Goal: Task Accomplishment & Management: Use online tool/utility

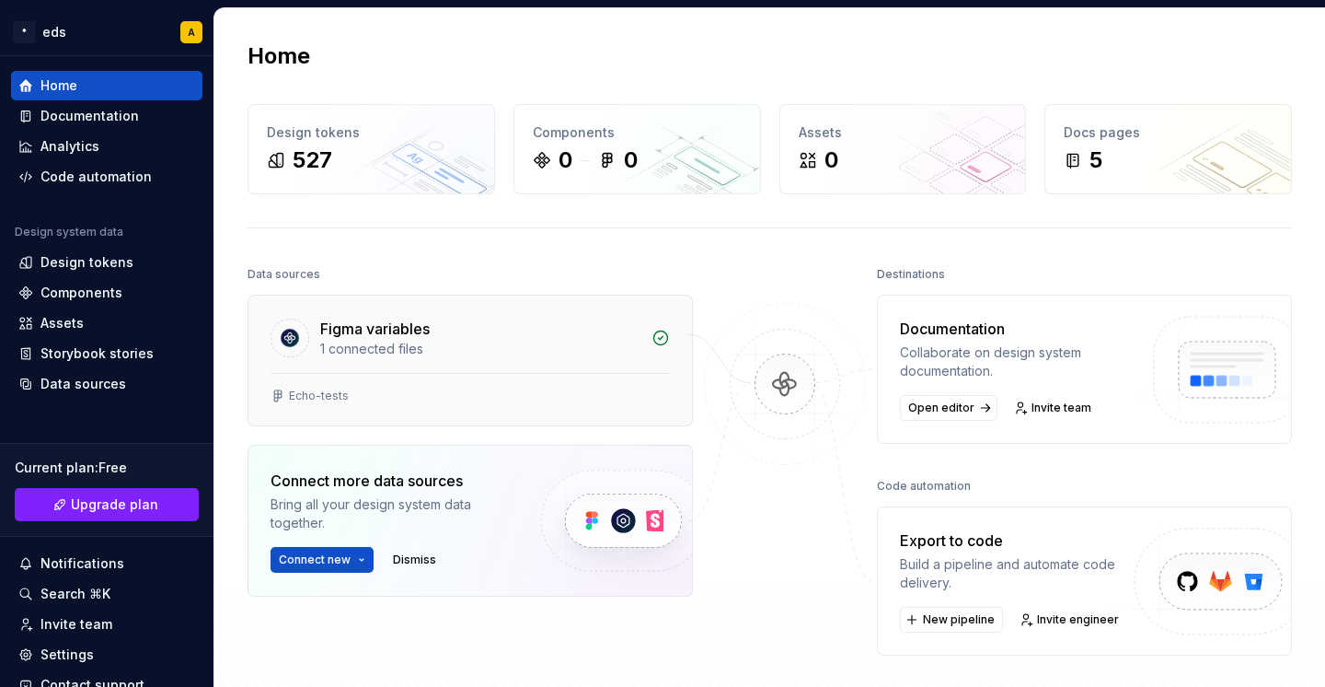
click at [580, 375] on div "Echo-tests" at bounding box center [471, 399] width 444 height 52
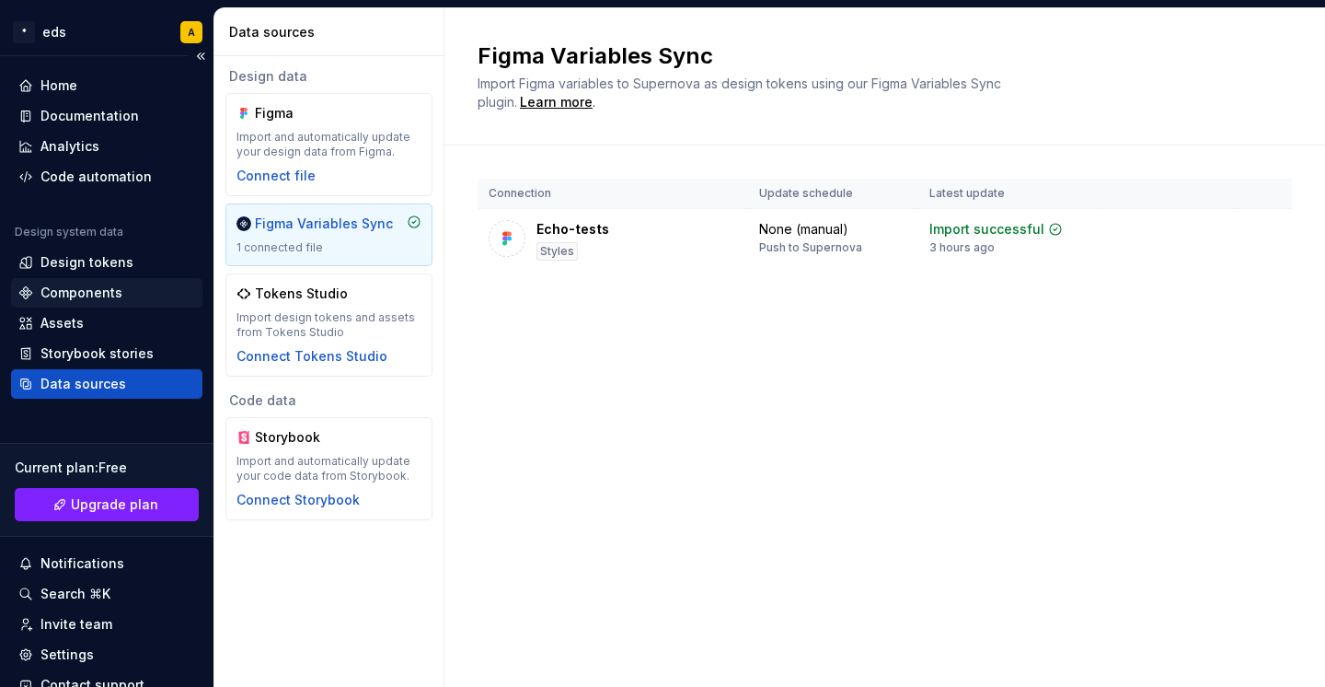
click at [53, 293] on div "Components" at bounding box center [82, 293] width 82 height 18
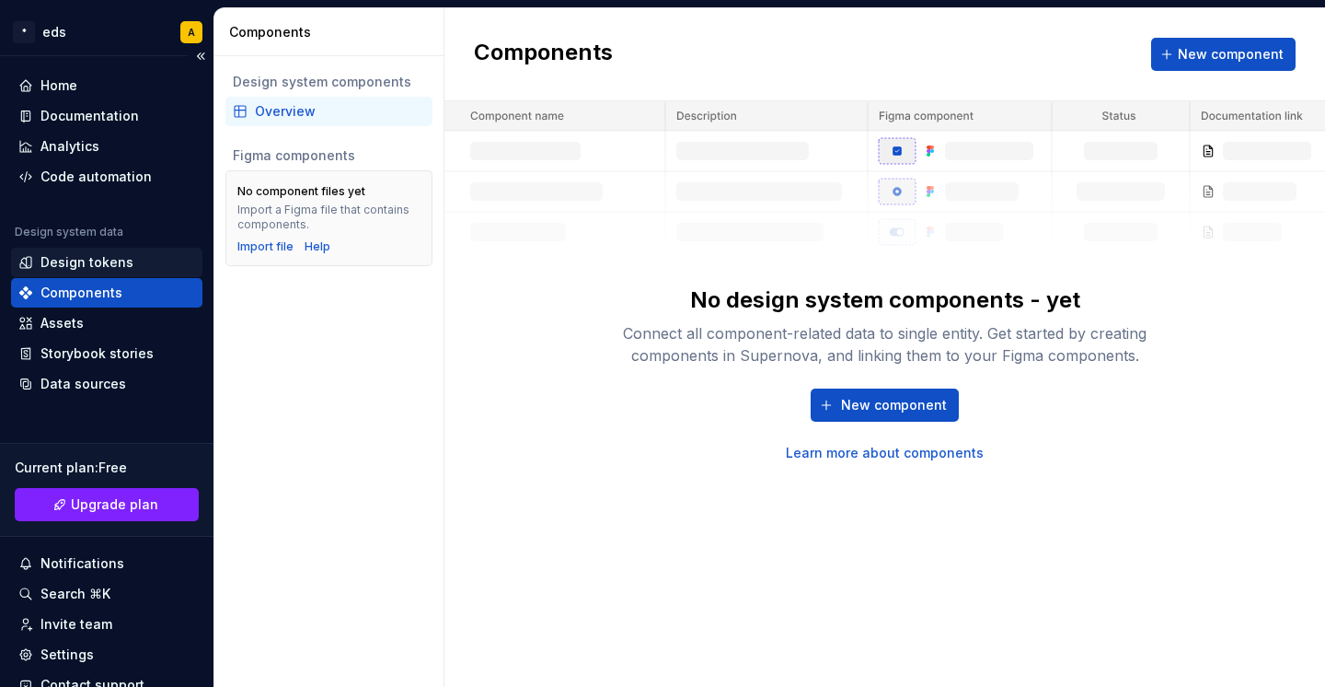
click at [71, 262] on div "Design tokens" at bounding box center [87, 262] width 93 height 18
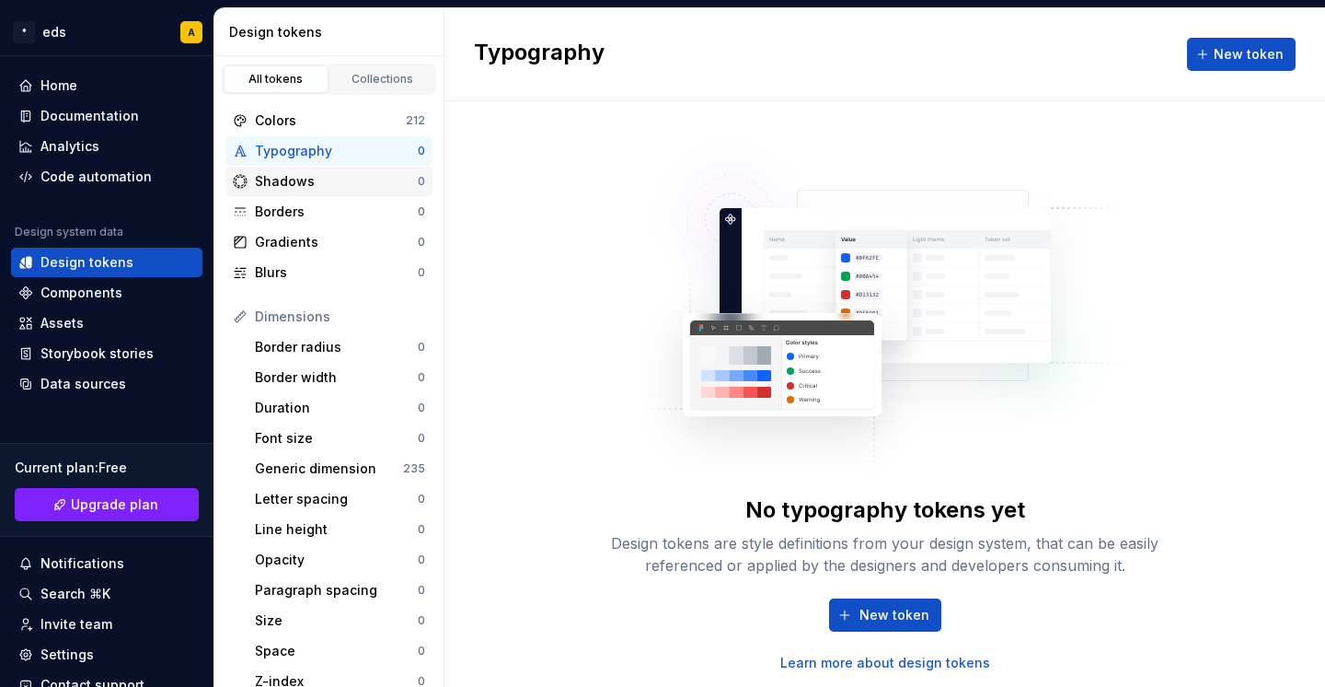
click at [306, 182] on div "Shadows" at bounding box center [336, 181] width 163 height 18
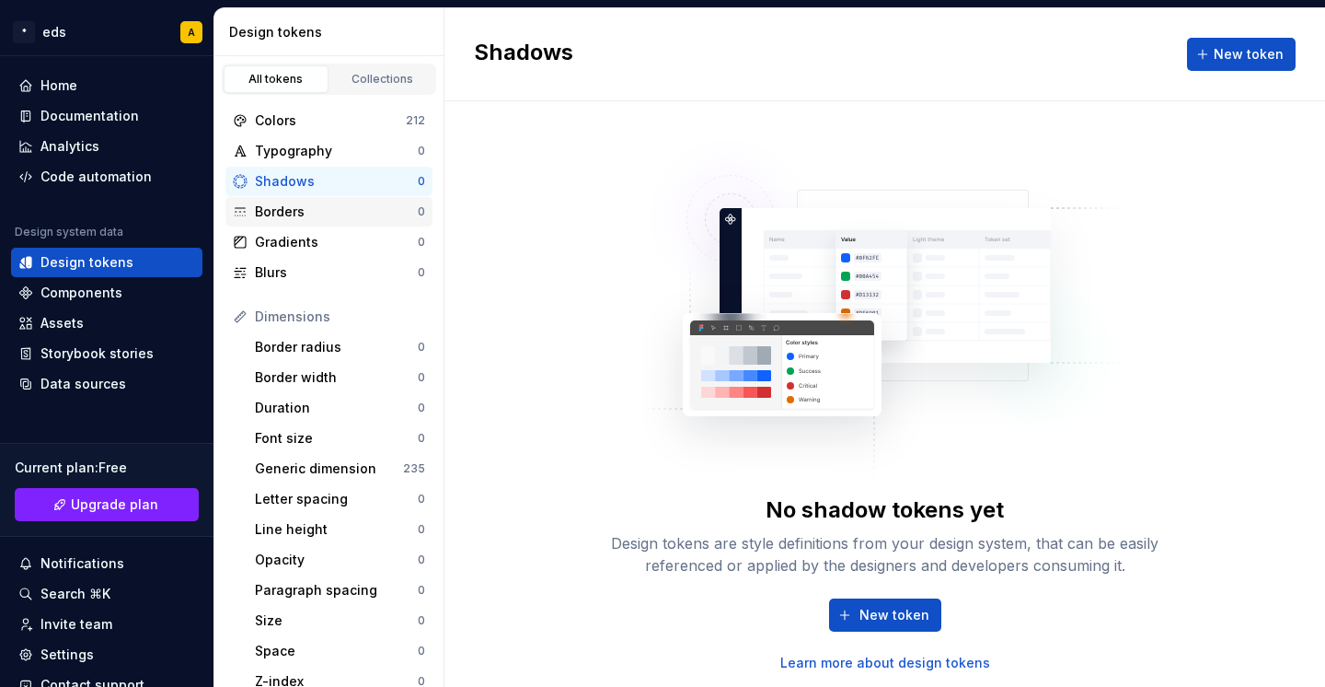
click at [298, 215] on div "Borders" at bounding box center [336, 212] width 163 height 18
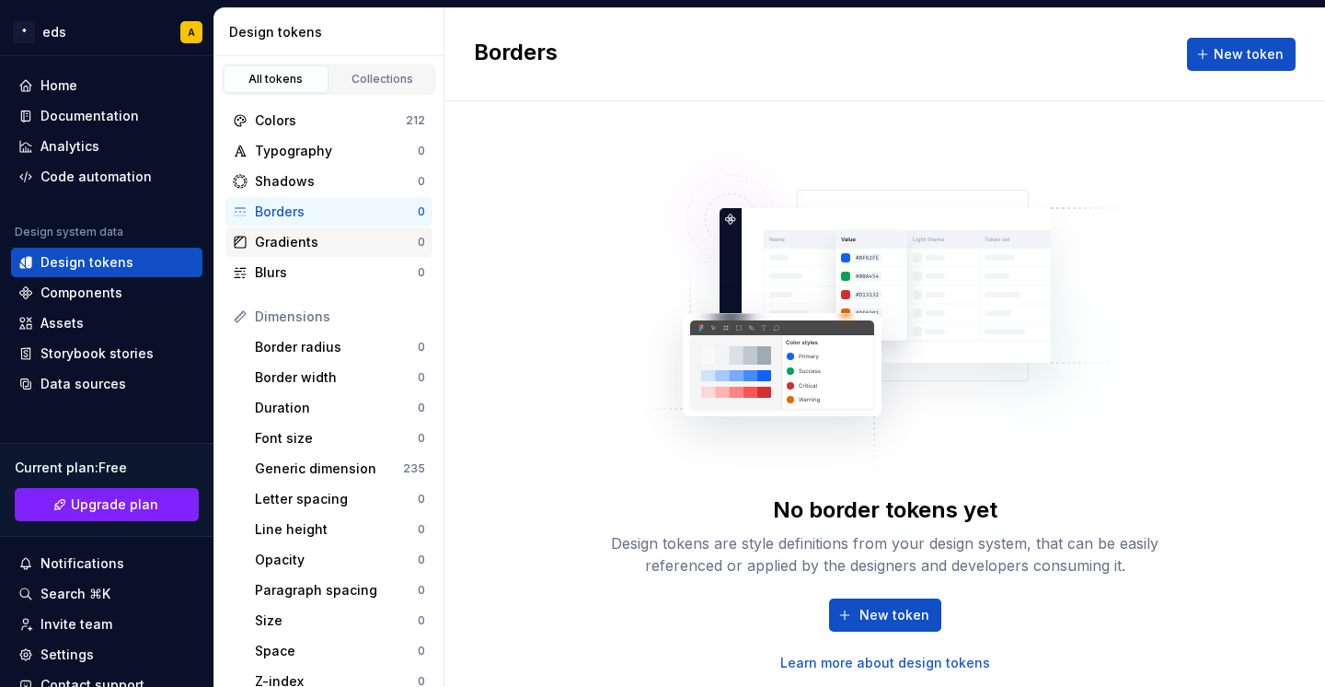
click at [297, 238] on div "Gradients" at bounding box center [336, 242] width 163 height 18
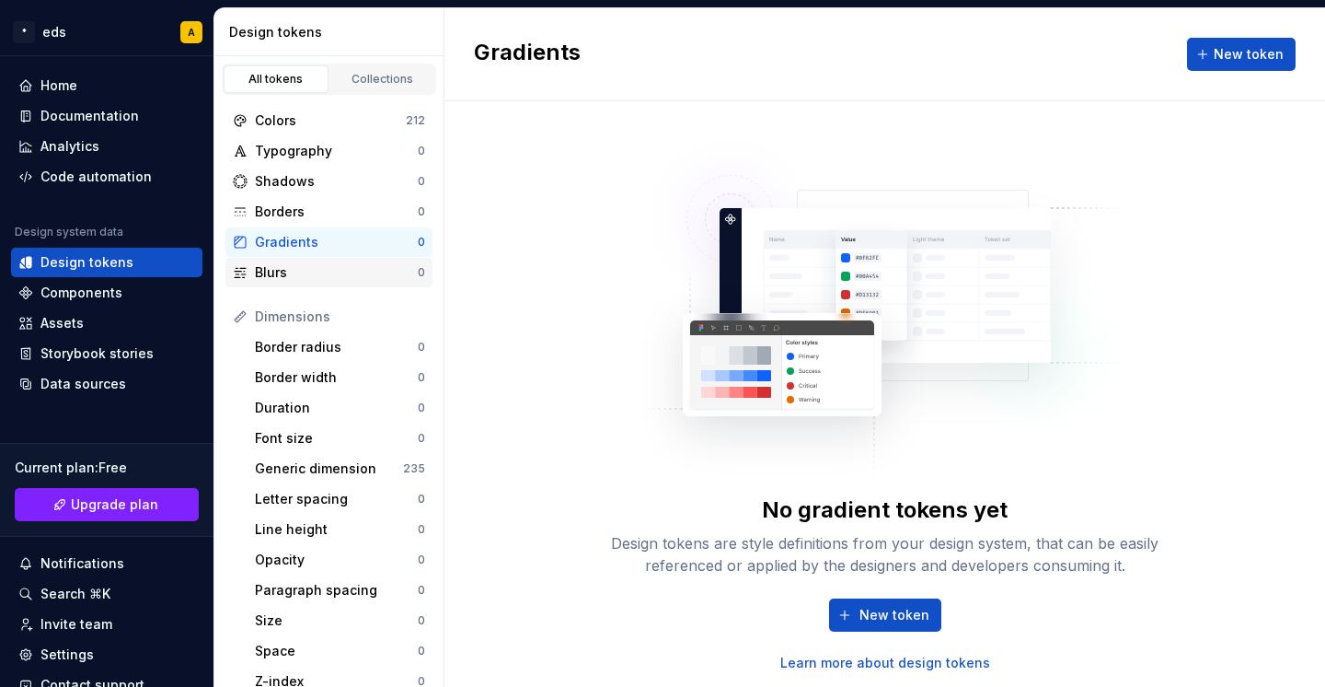
click at [290, 266] on div "Blurs" at bounding box center [336, 272] width 163 height 18
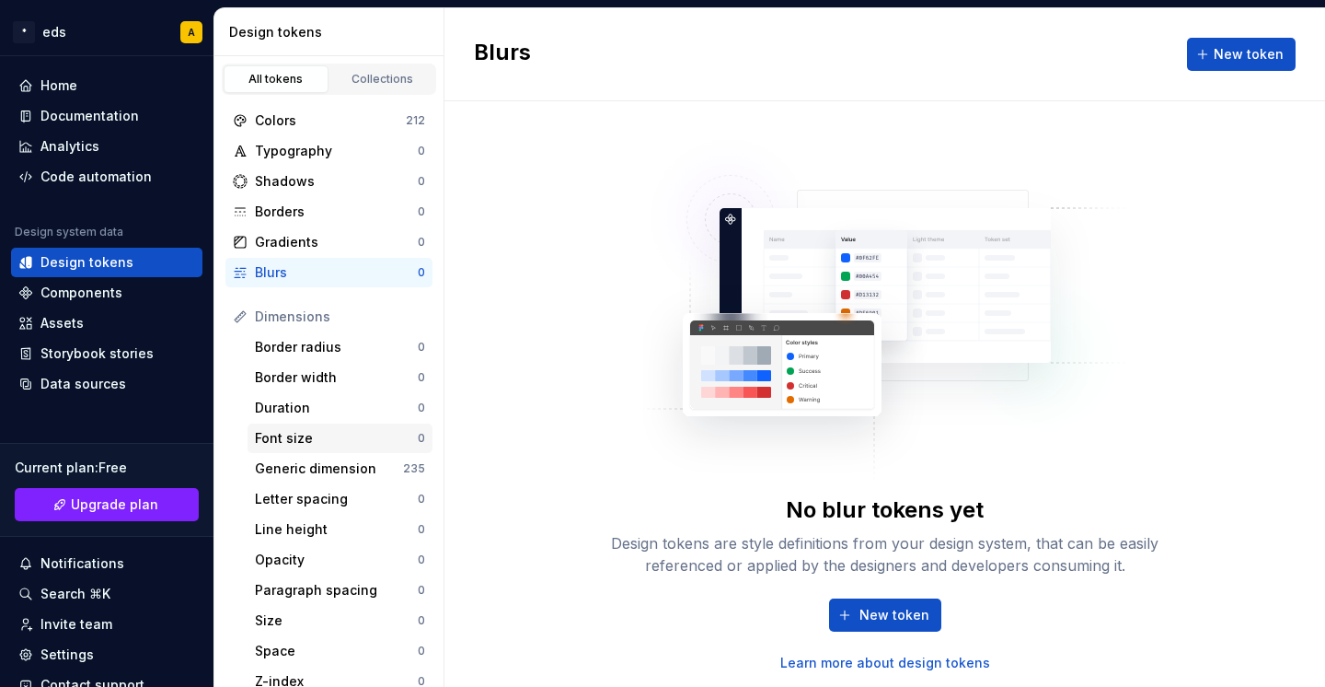
click at [292, 434] on div "Font size" at bounding box center [336, 438] width 163 height 18
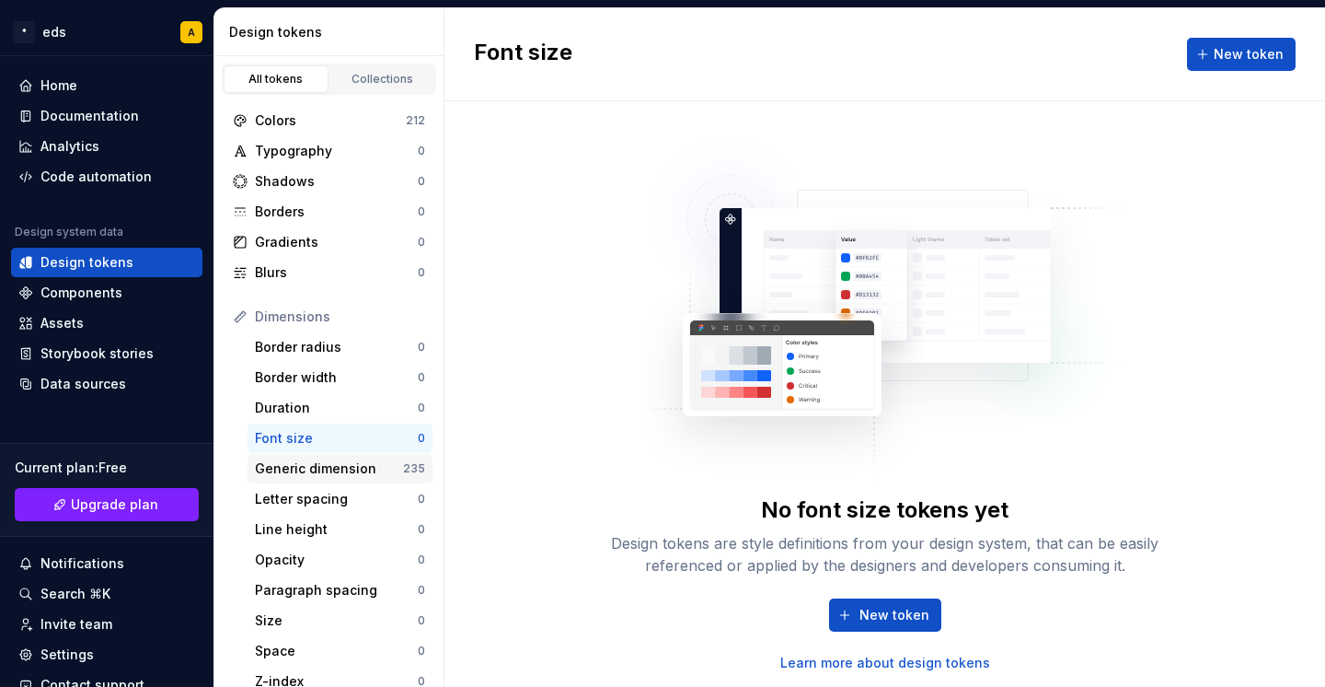
click at [294, 472] on div "Generic dimension" at bounding box center [329, 468] width 148 height 18
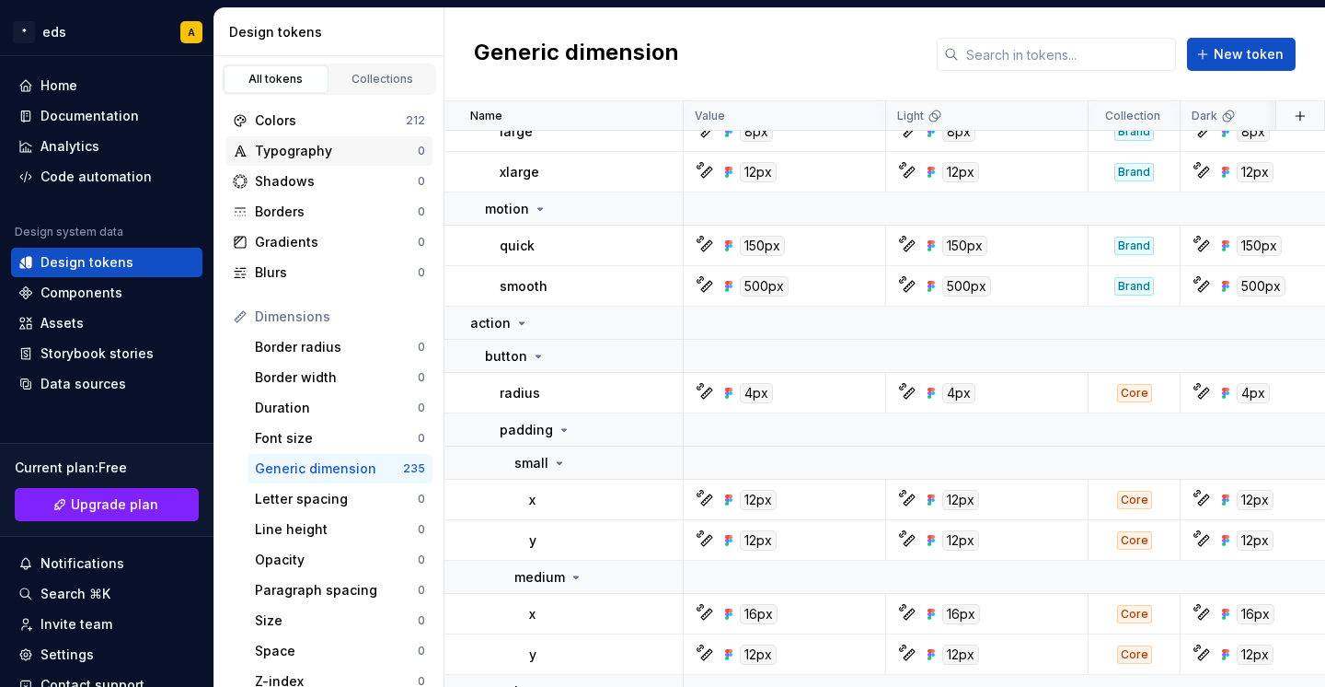
click at [287, 155] on div "Typography" at bounding box center [336, 151] width 163 height 18
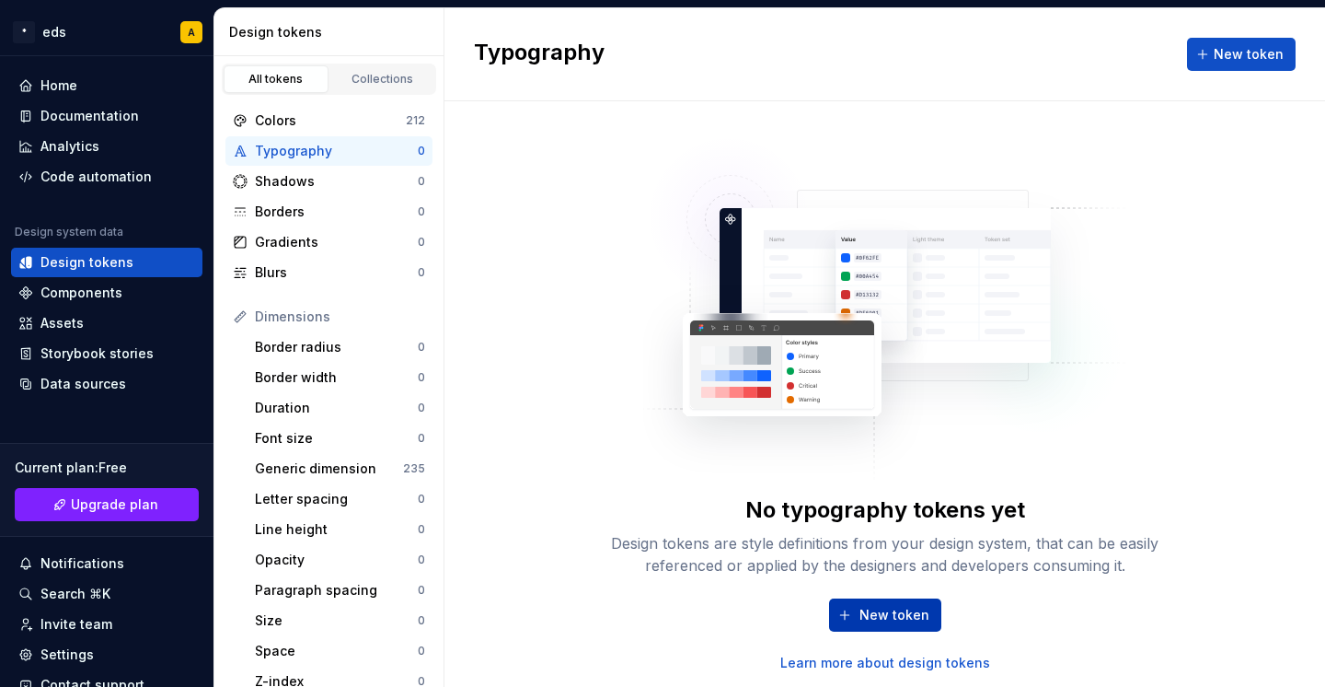
click at [872, 617] on span "New token" at bounding box center [895, 615] width 70 height 18
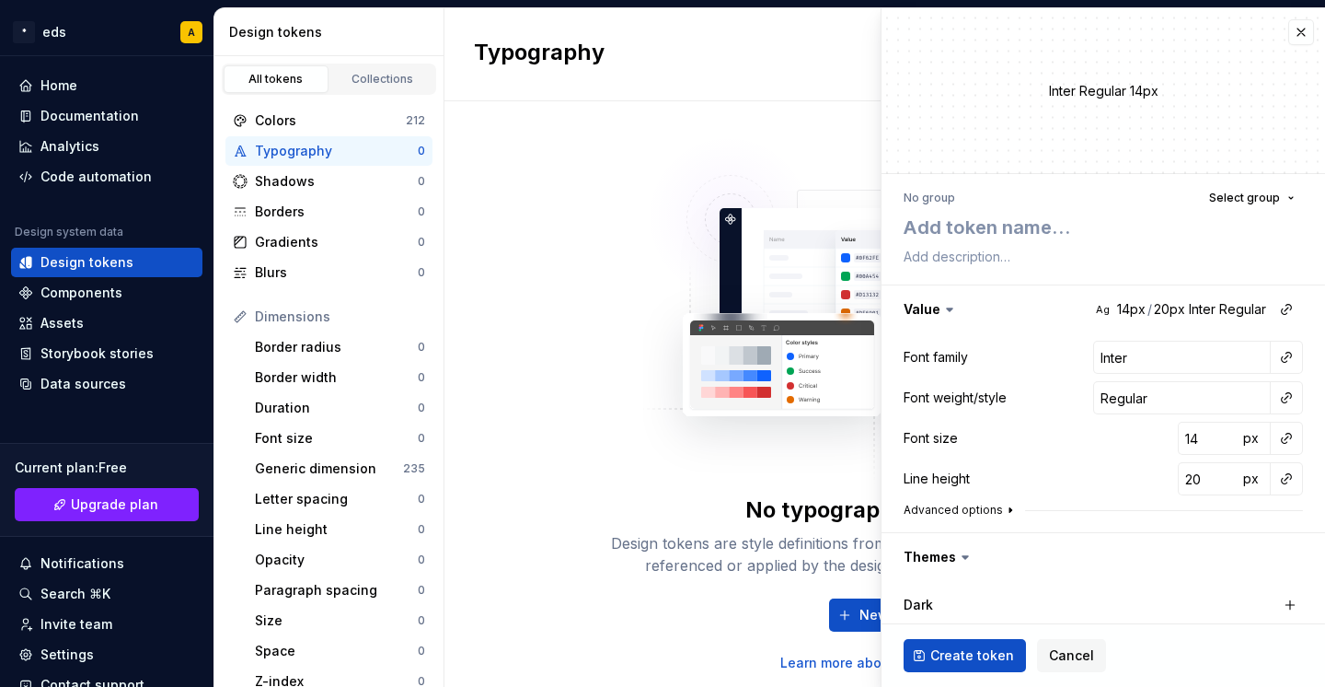
click at [1006, 514] on icon "button" at bounding box center [1010, 510] width 15 height 15
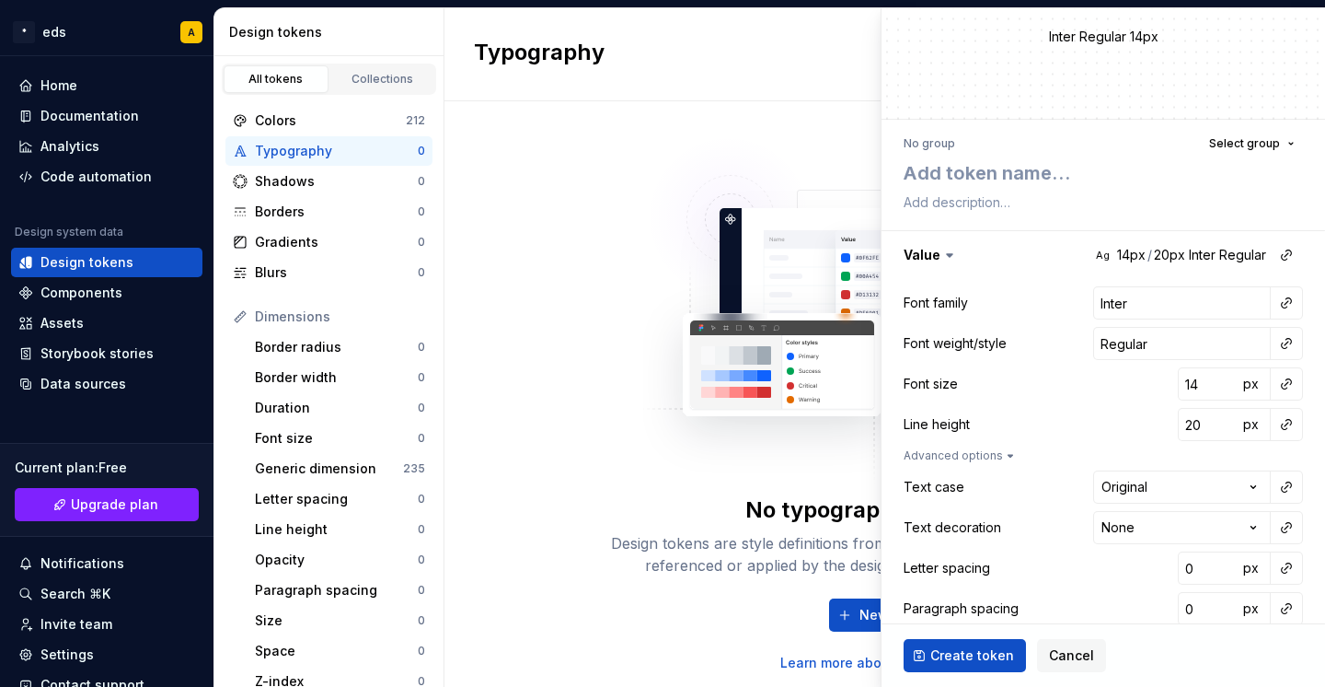
scroll to position [46, 0]
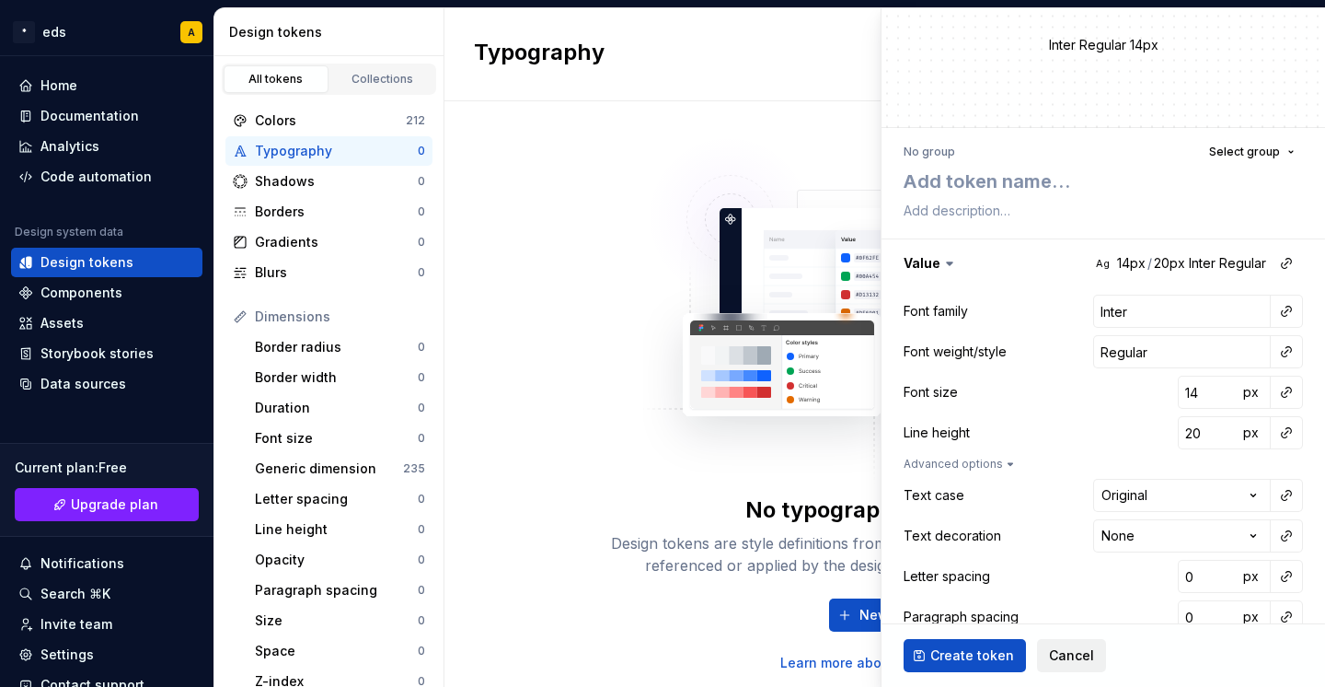
click at [1055, 648] on span "Cancel" at bounding box center [1071, 655] width 45 height 18
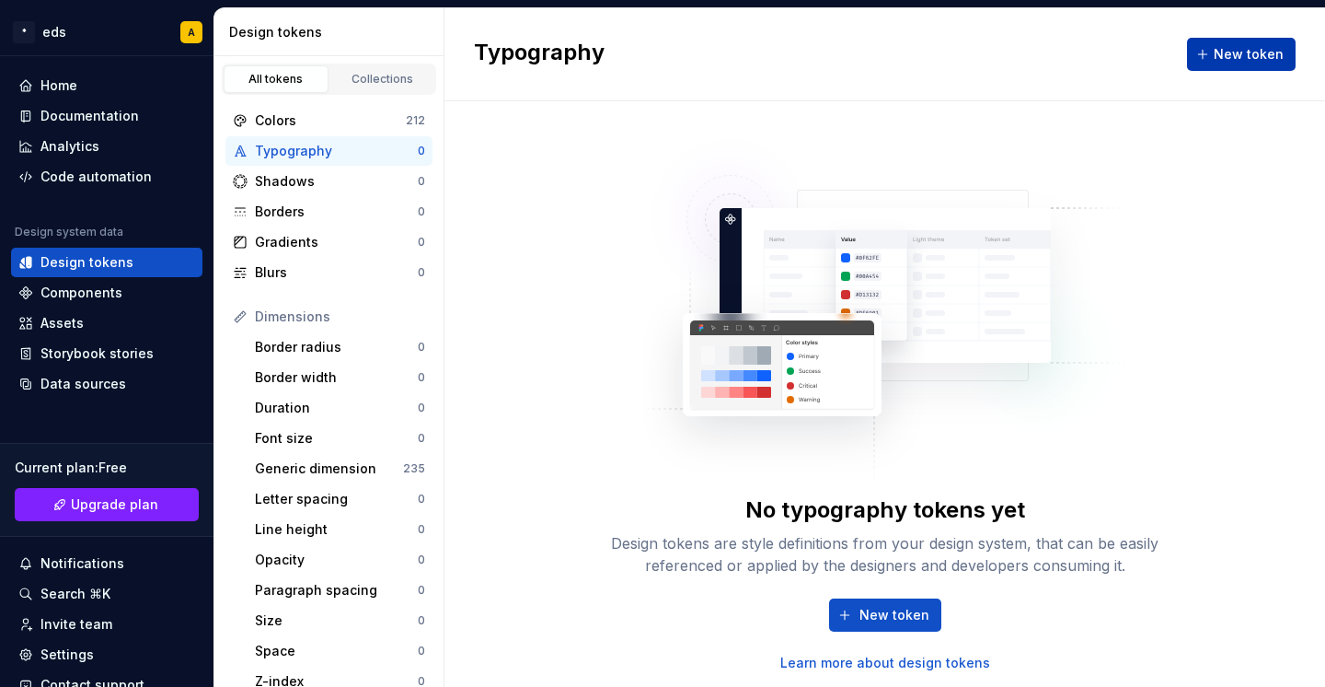
click at [1220, 64] on button "New token" at bounding box center [1241, 54] width 109 height 33
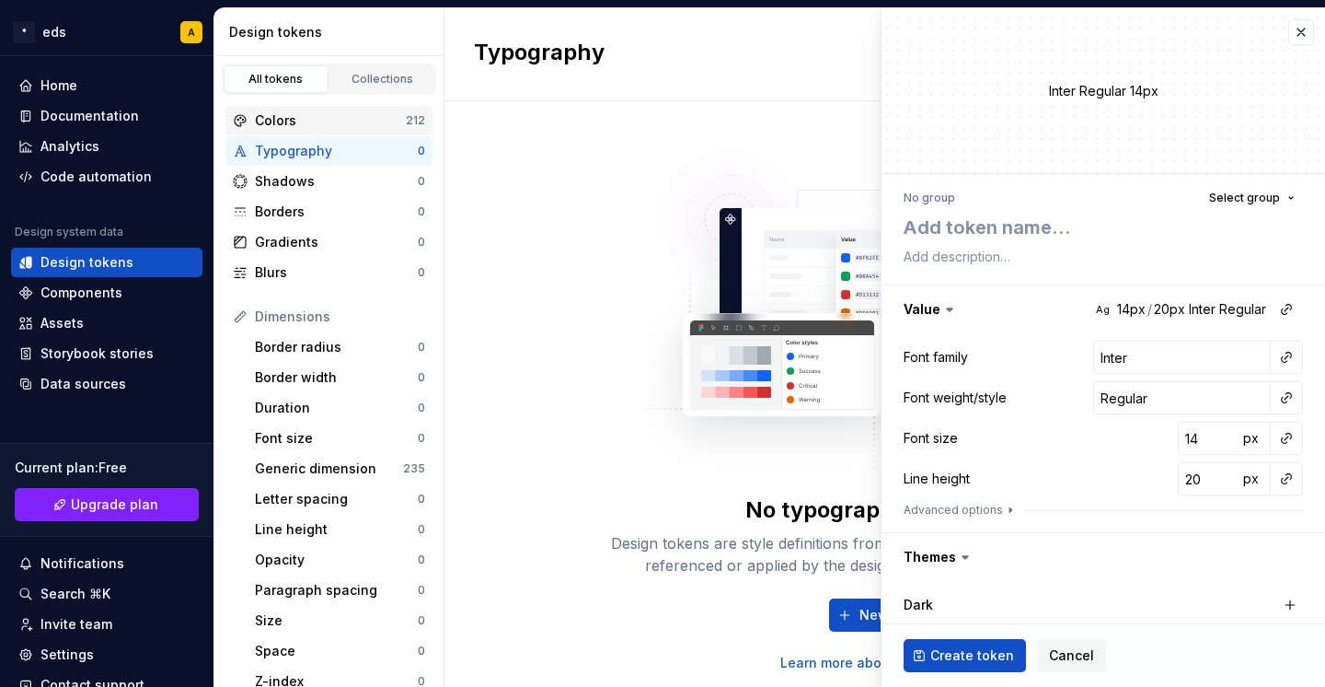
click at [283, 118] on div "Colors" at bounding box center [330, 120] width 151 height 18
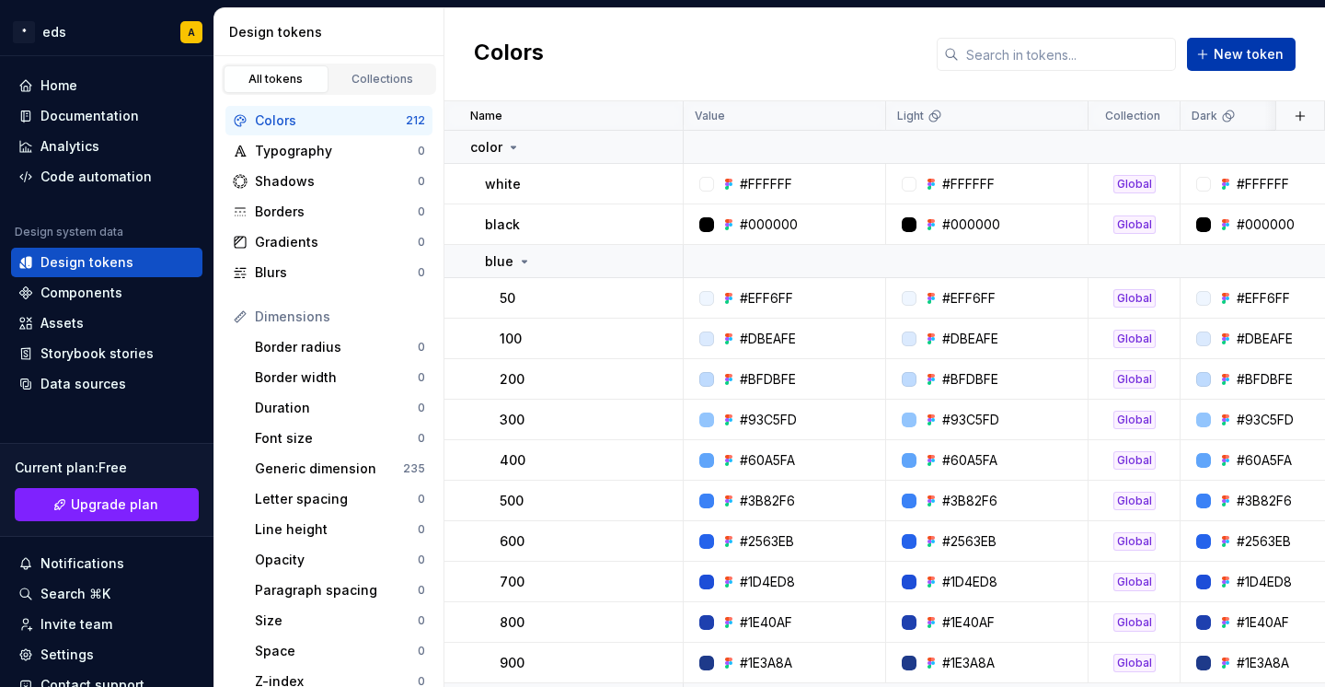
click at [1236, 56] on span "New token" at bounding box center [1249, 54] width 70 height 18
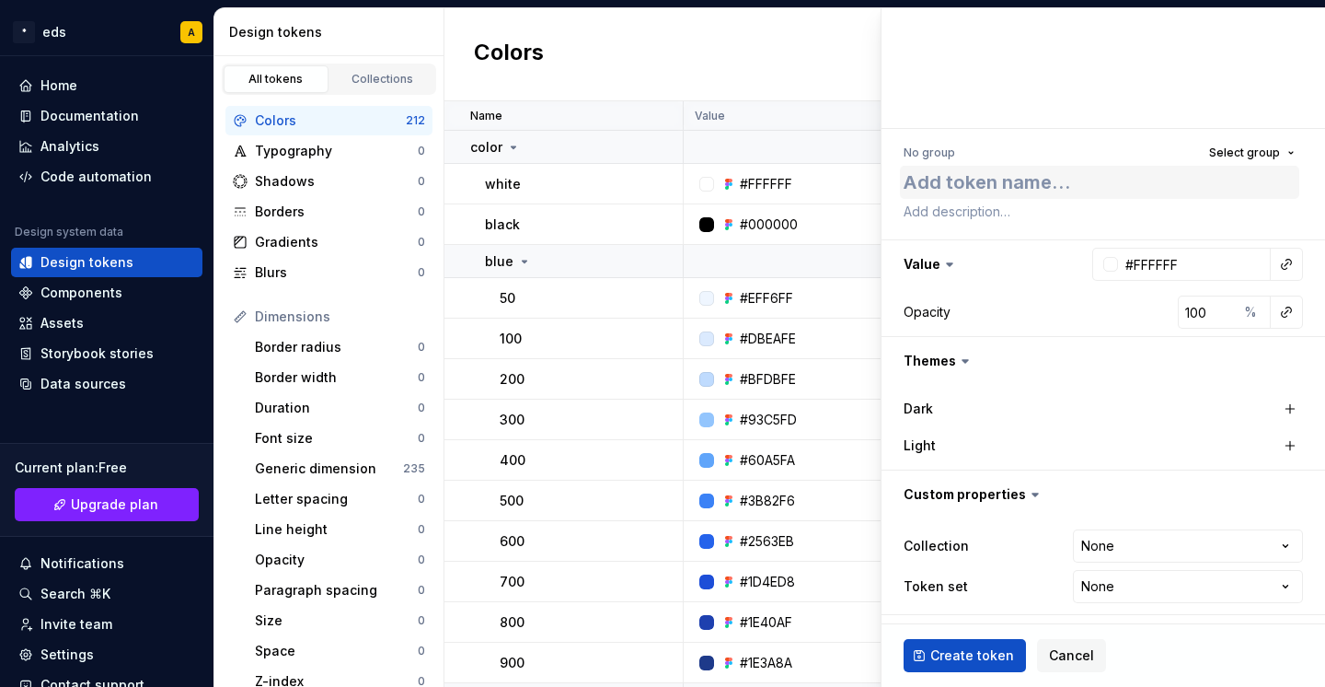
scroll to position [48, 0]
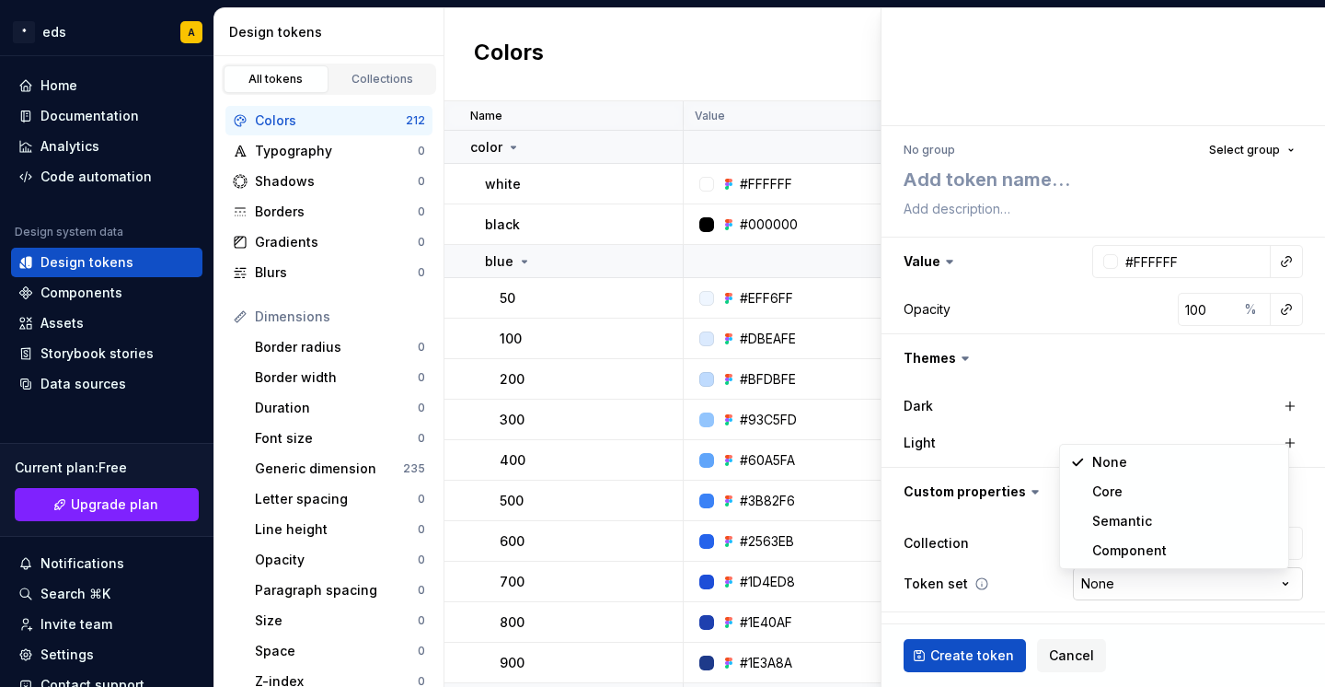
click at [1218, 584] on html "* eds A Home Documentation Analytics Code automation Design system data Design …" at bounding box center [662, 343] width 1325 height 687
click at [951, 533] on html "* eds A Home Documentation Analytics Code automation Design system data Design …" at bounding box center [662, 343] width 1325 height 687
click at [946, 263] on icon at bounding box center [950, 261] width 18 height 18
click at [960, 363] on icon at bounding box center [965, 358] width 18 height 18
click at [950, 358] on button "button" at bounding box center [1104, 358] width 444 height 48
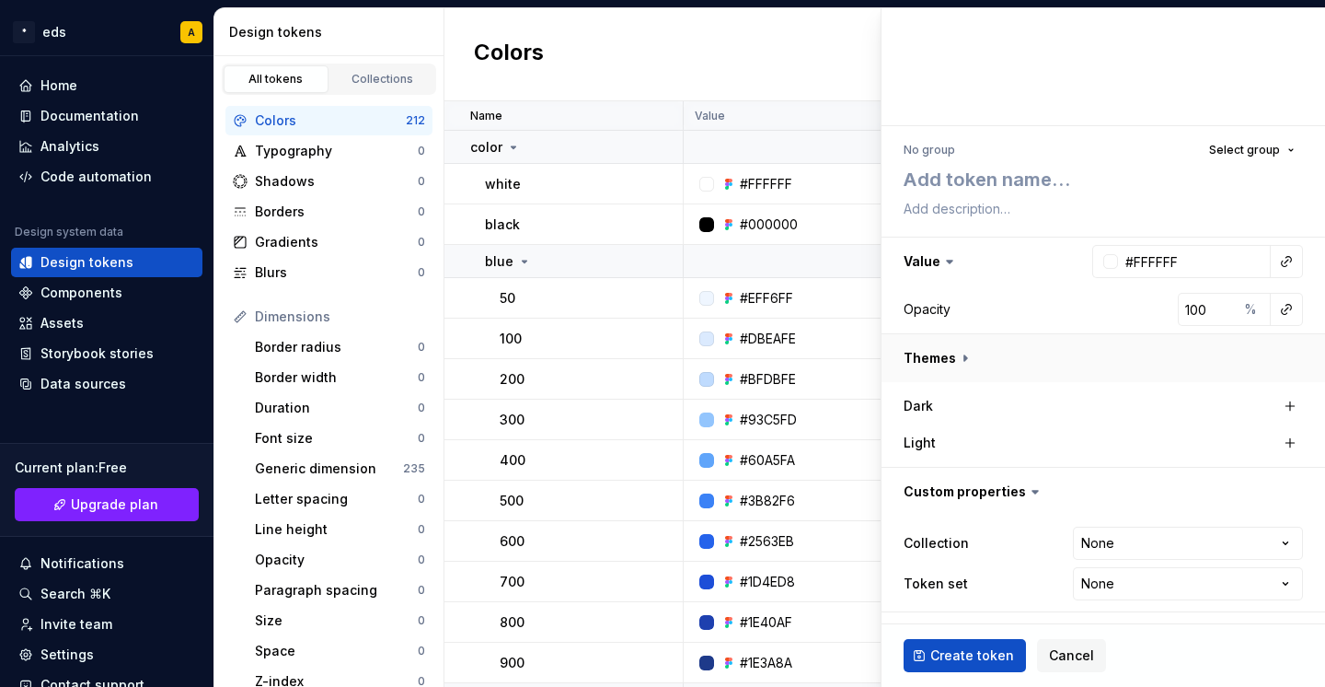
scroll to position [0, 0]
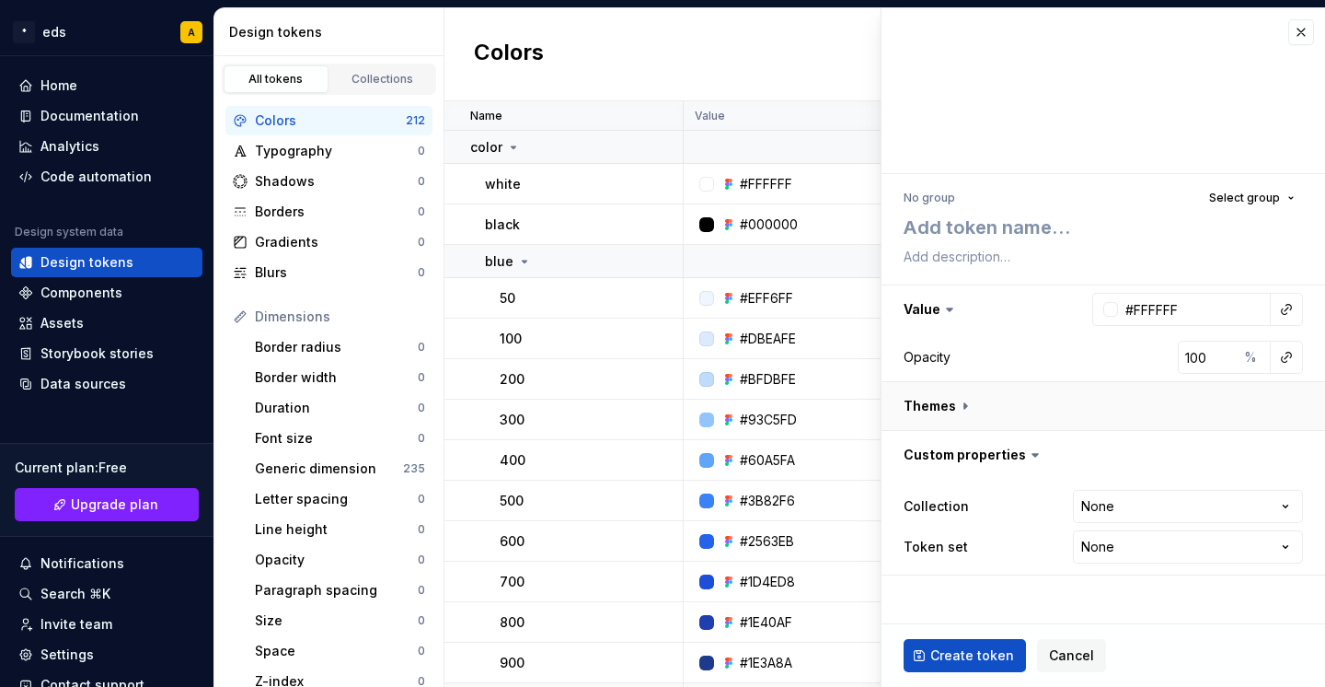
click at [961, 403] on button "button" at bounding box center [1104, 406] width 444 height 48
type textarea "*"
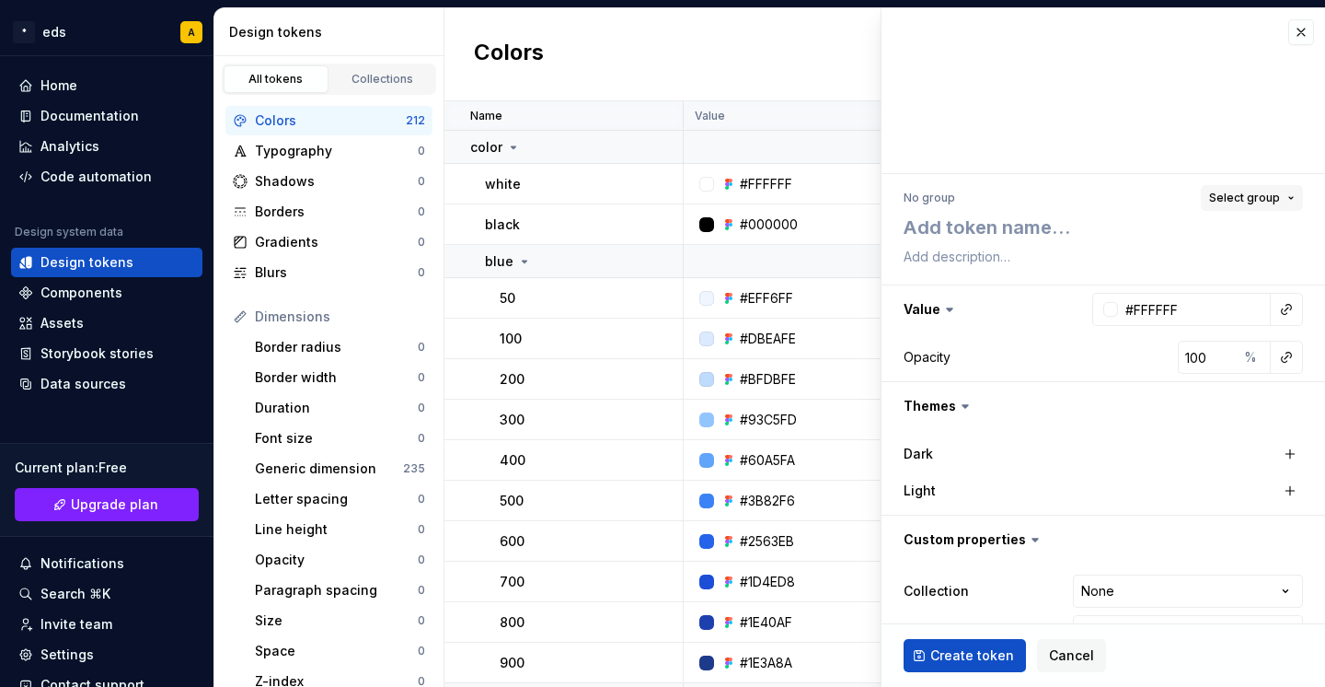
click at [1285, 202] on button "Select group" at bounding box center [1252, 198] width 102 height 26
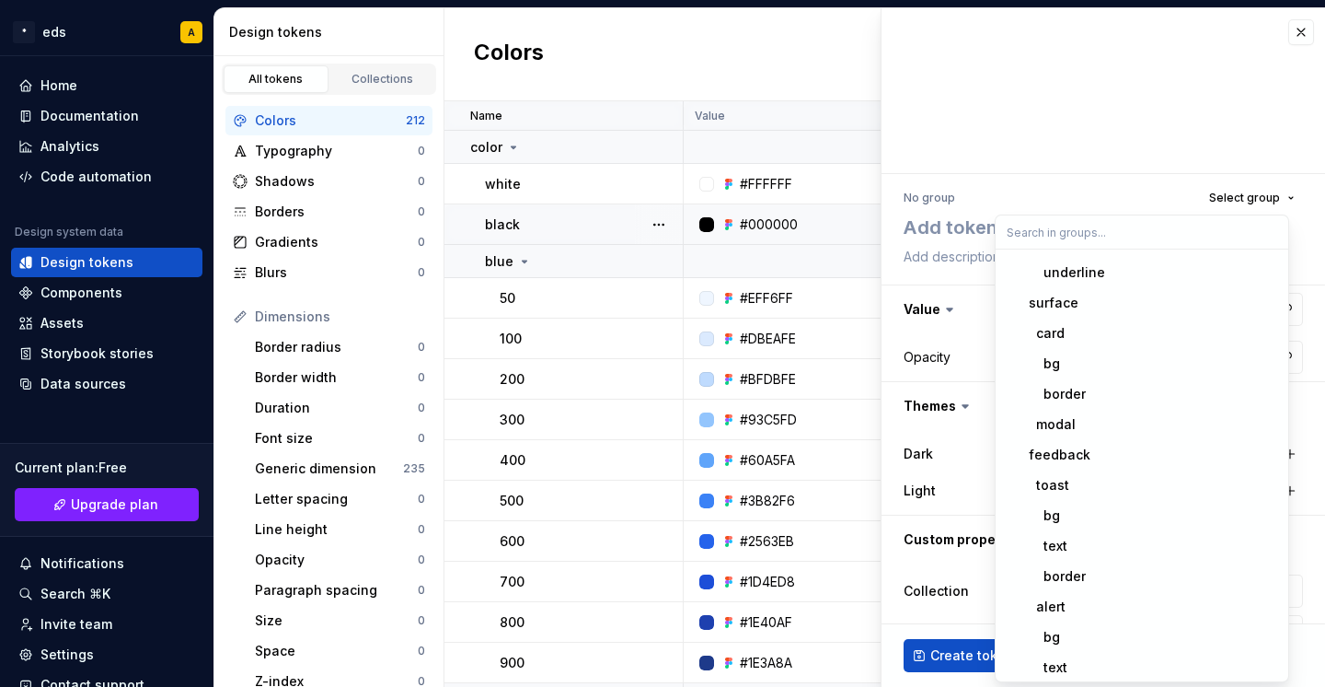
scroll to position [690, 0]
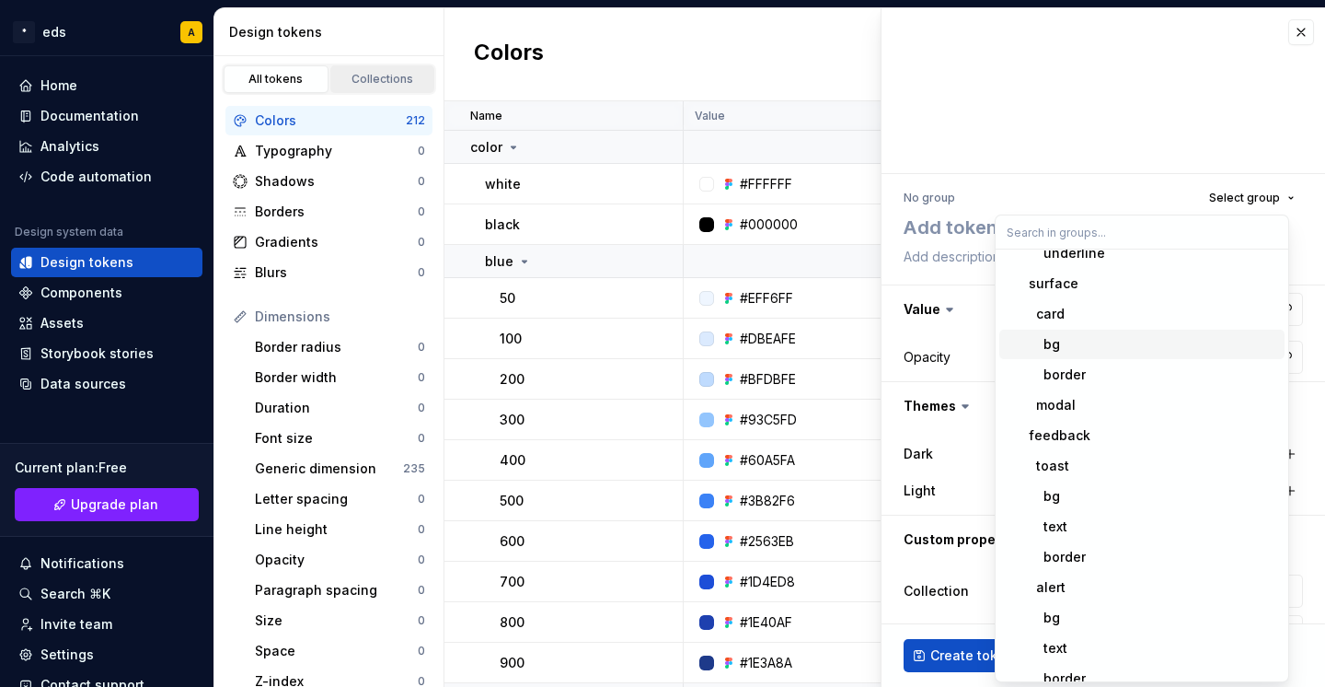
click at [363, 73] on div "Collections" at bounding box center [383, 79] width 92 height 15
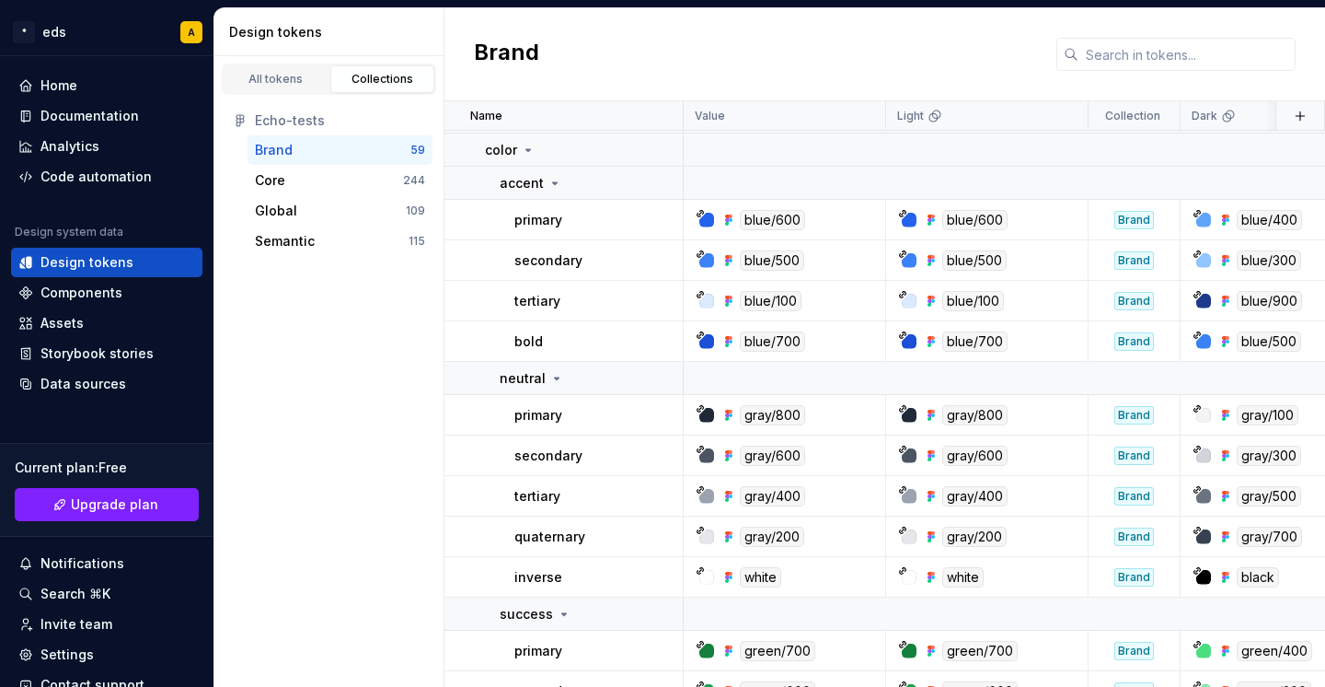
scroll to position [37, 0]
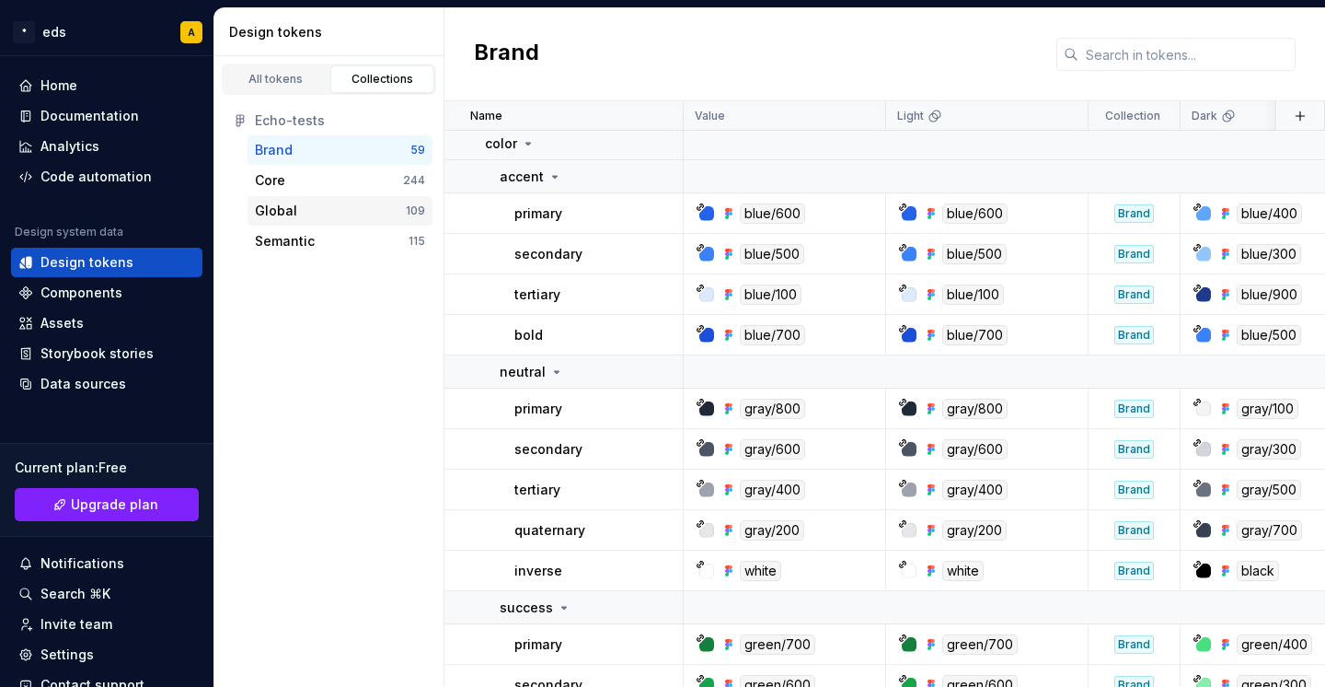
click at [284, 209] on div "Global" at bounding box center [276, 211] width 42 height 18
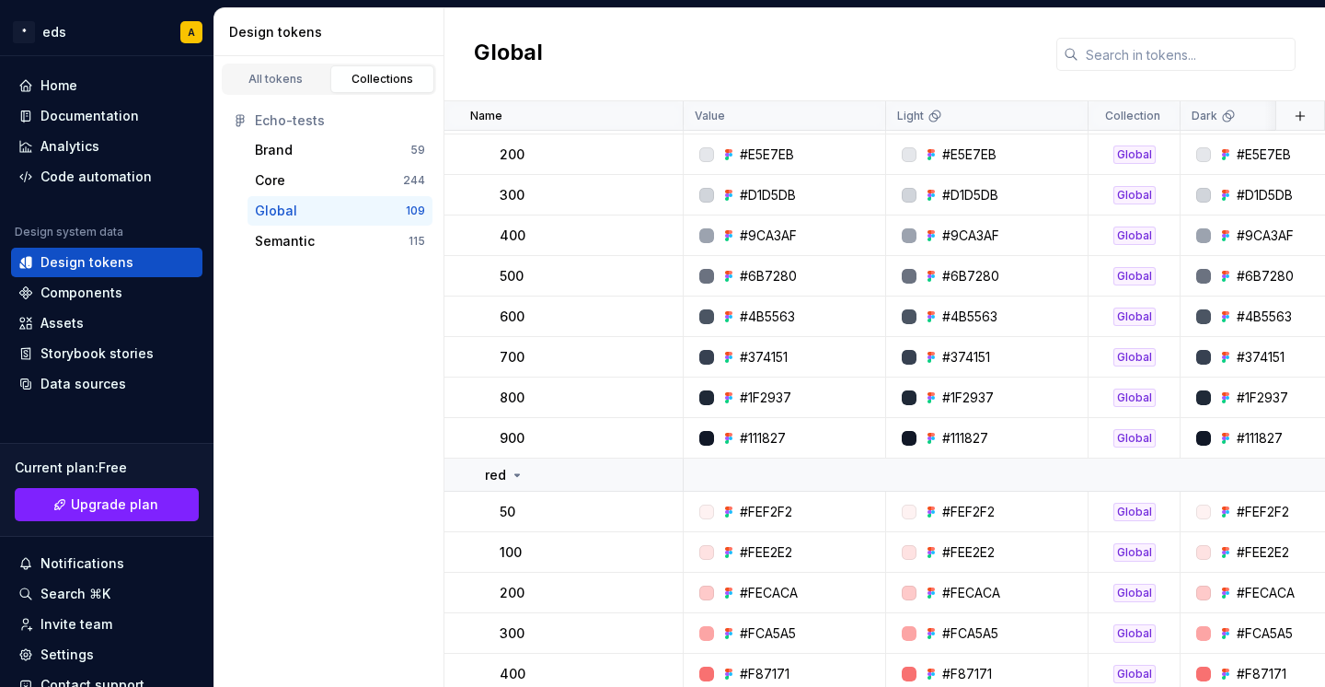
scroll to position [666, 0]
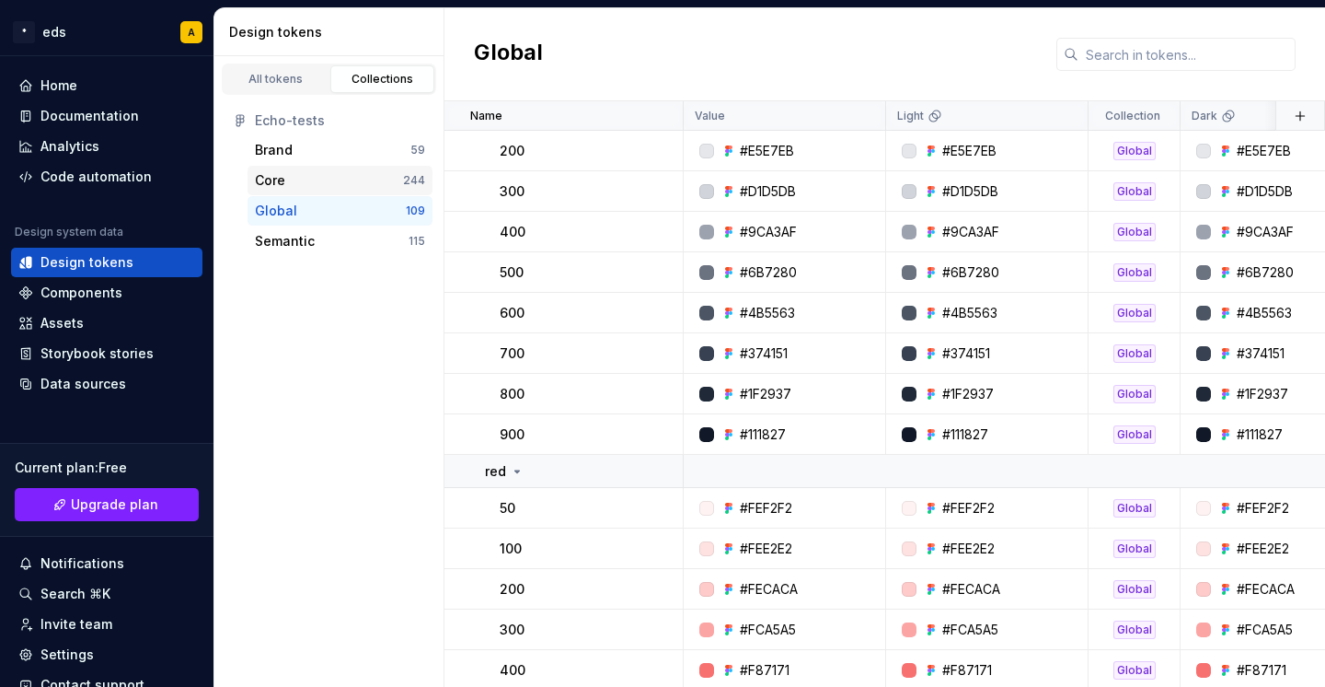
click at [293, 186] on div "Core" at bounding box center [329, 180] width 148 height 18
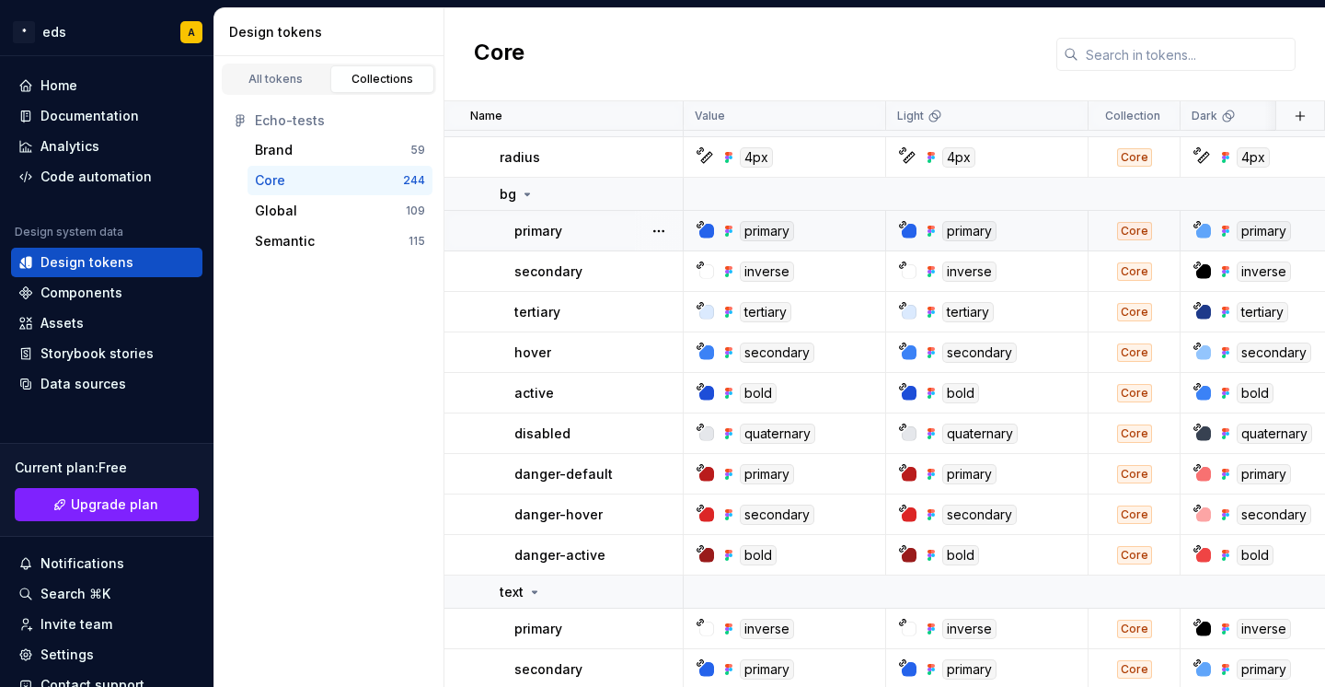
scroll to position [64, 0]
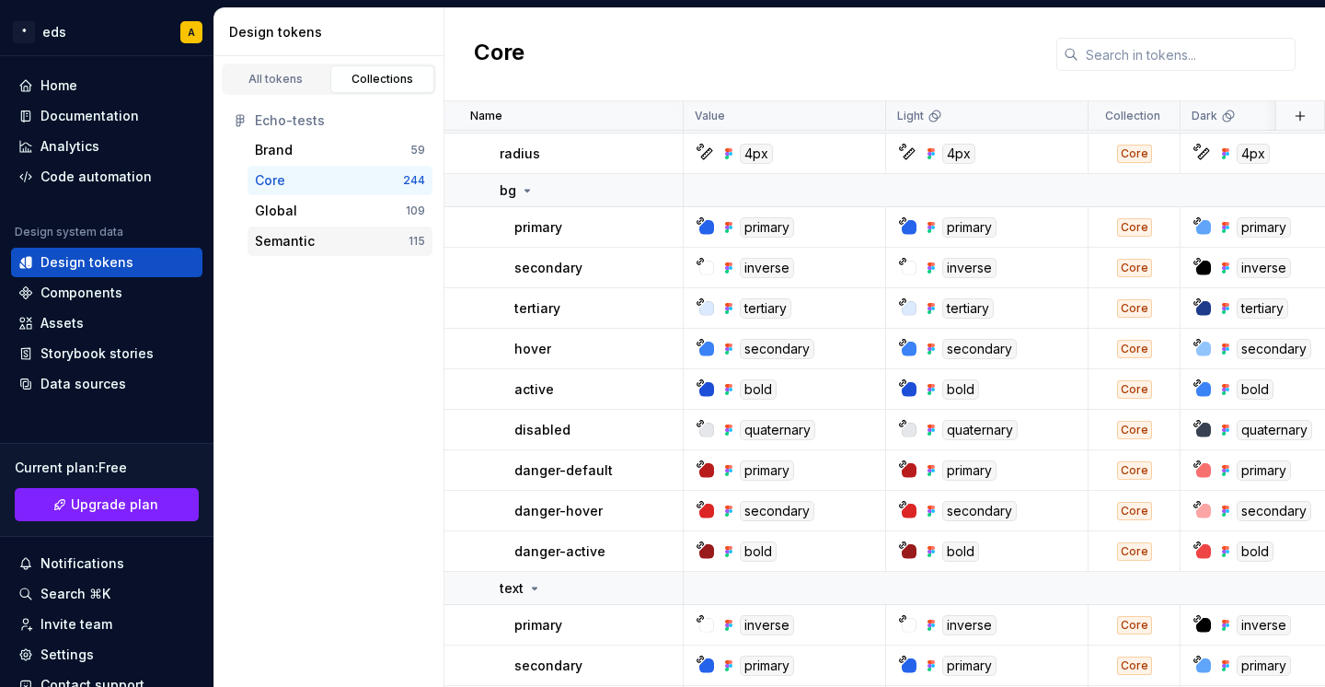
click at [286, 247] on div "Semantic" at bounding box center [285, 241] width 60 height 18
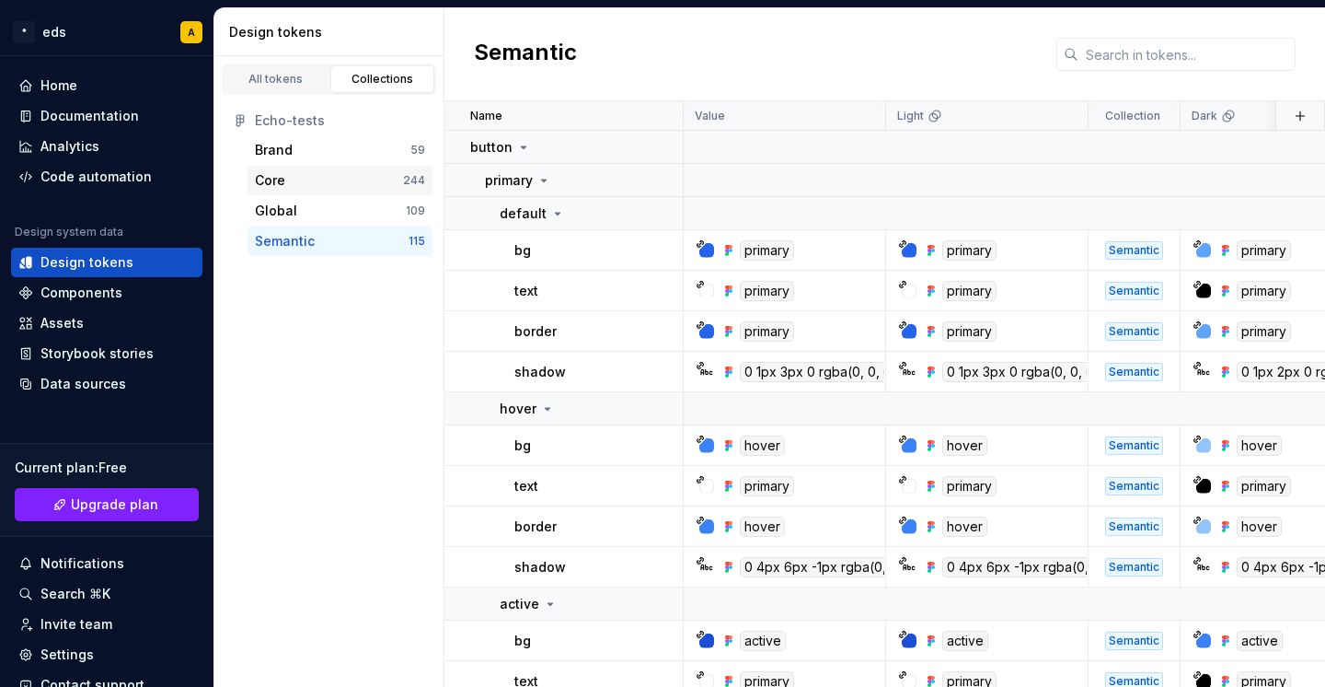
click at [274, 182] on div "Core" at bounding box center [270, 180] width 30 height 18
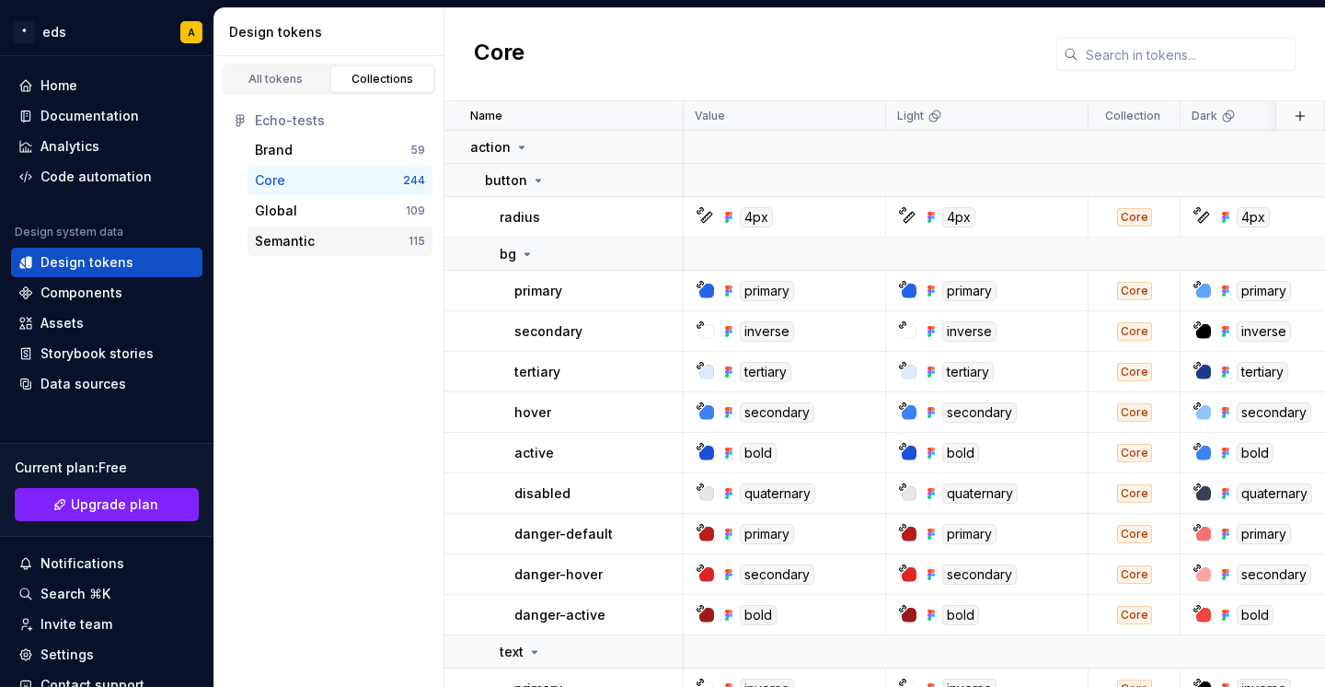
click at [300, 237] on div "Semantic" at bounding box center [285, 241] width 60 height 18
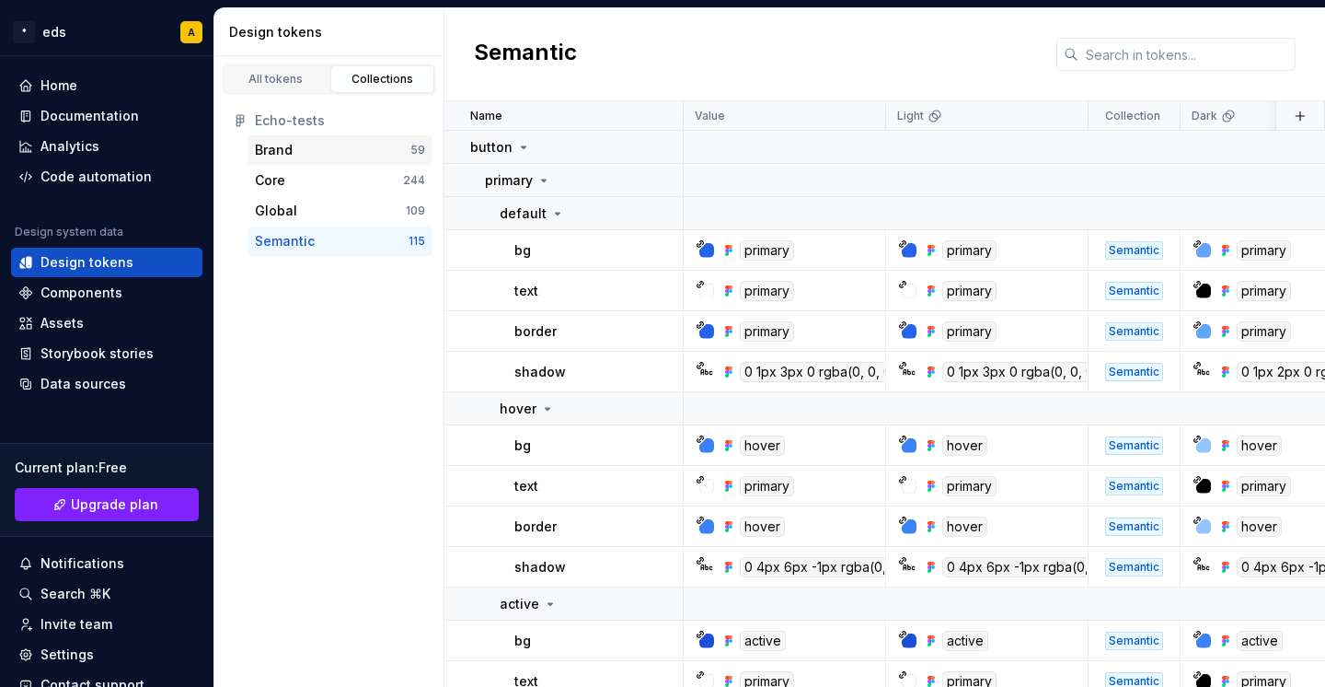
click at [327, 152] on div "Brand" at bounding box center [333, 150] width 156 height 18
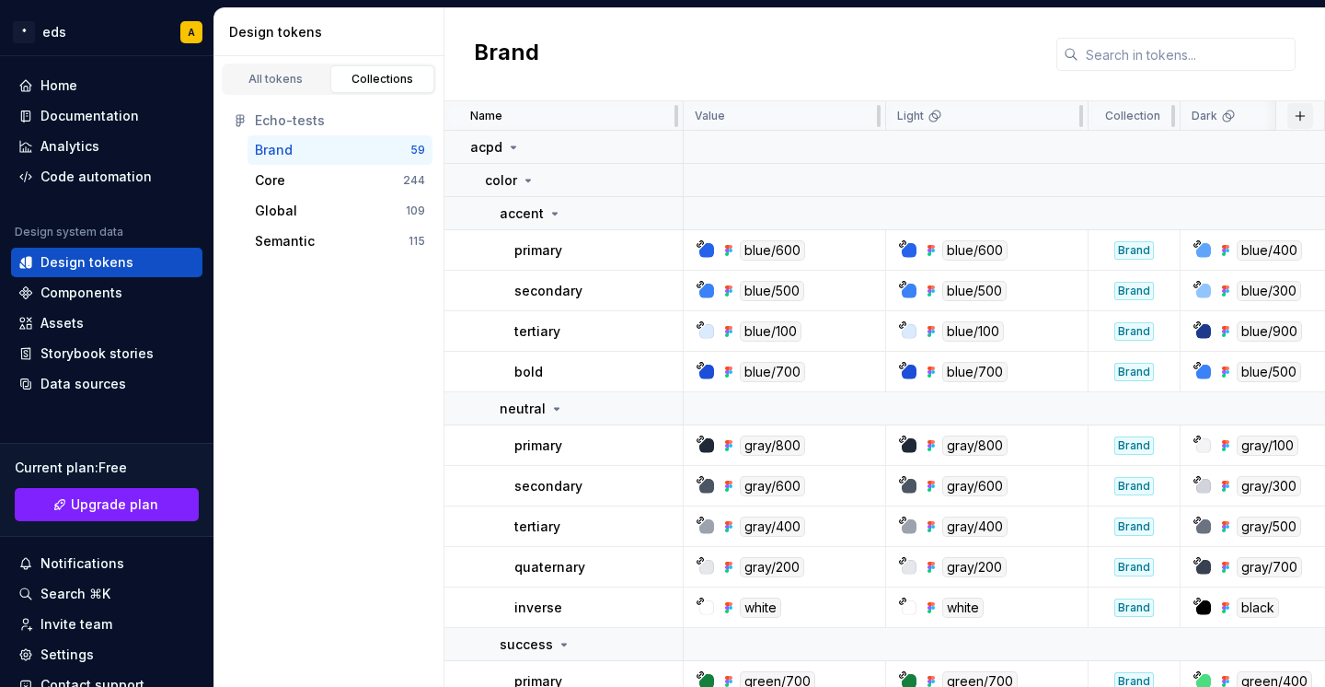
click at [1288, 115] on button "button" at bounding box center [1301, 116] width 26 height 26
click at [1140, 78] on div "Brand" at bounding box center [885, 54] width 881 height 93
